Goal: Task Accomplishment & Management: Use online tool/utility

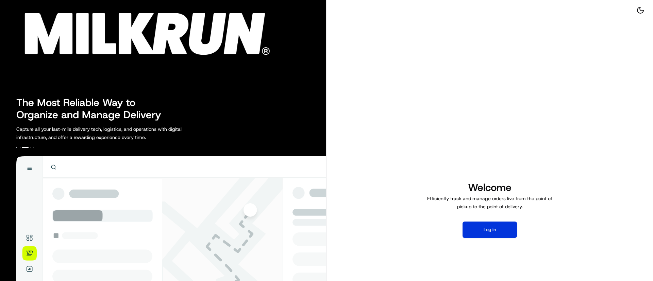
click at [495, 229] on button "Log in" at bounding box center [490, 230] width 54 height 16
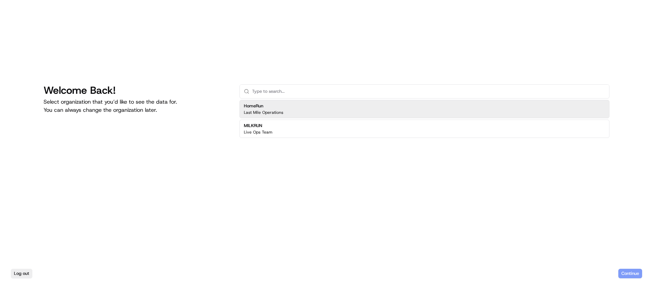
click at [293, 113] on div "HomeRun Last Mile Operations" at bounding box center [424, 109] width 370 height 18
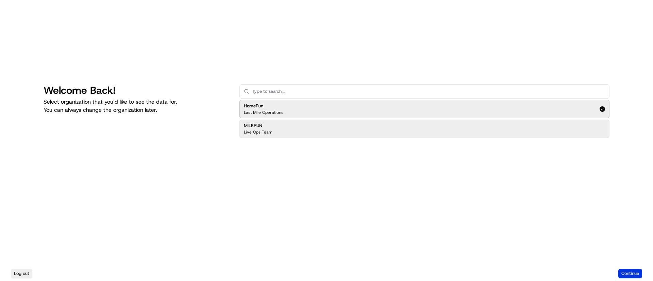
click at [629, 276] on button "Continue" at bounding box center [630, 274] width 24 height 10
